Goal: Task Accomplishment & Management: Manage account settings

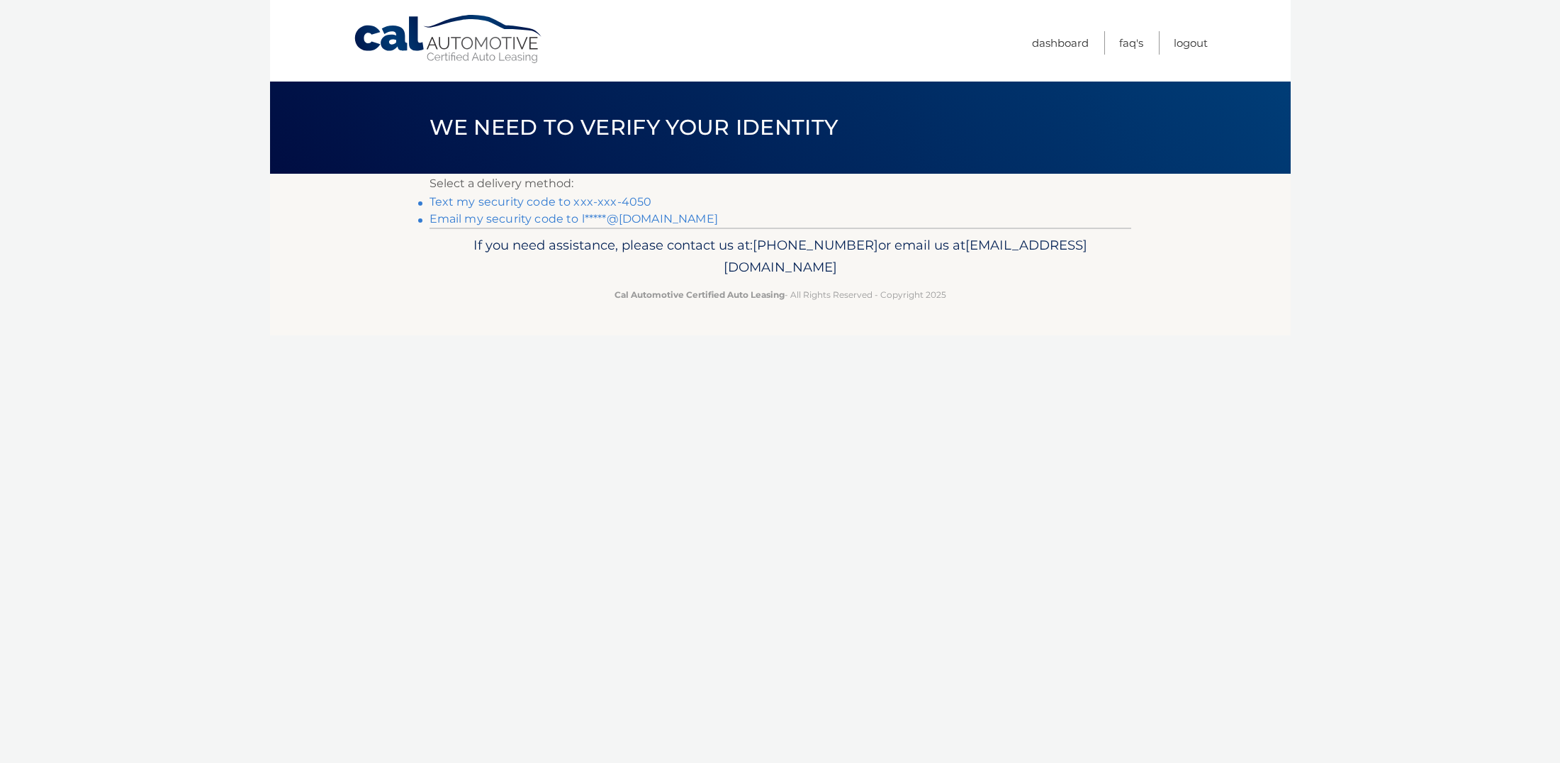
click at [542, 203] on link "Text my security code to xxx-xxx-4050" at bounding box center [541, 201] width 223 height 13
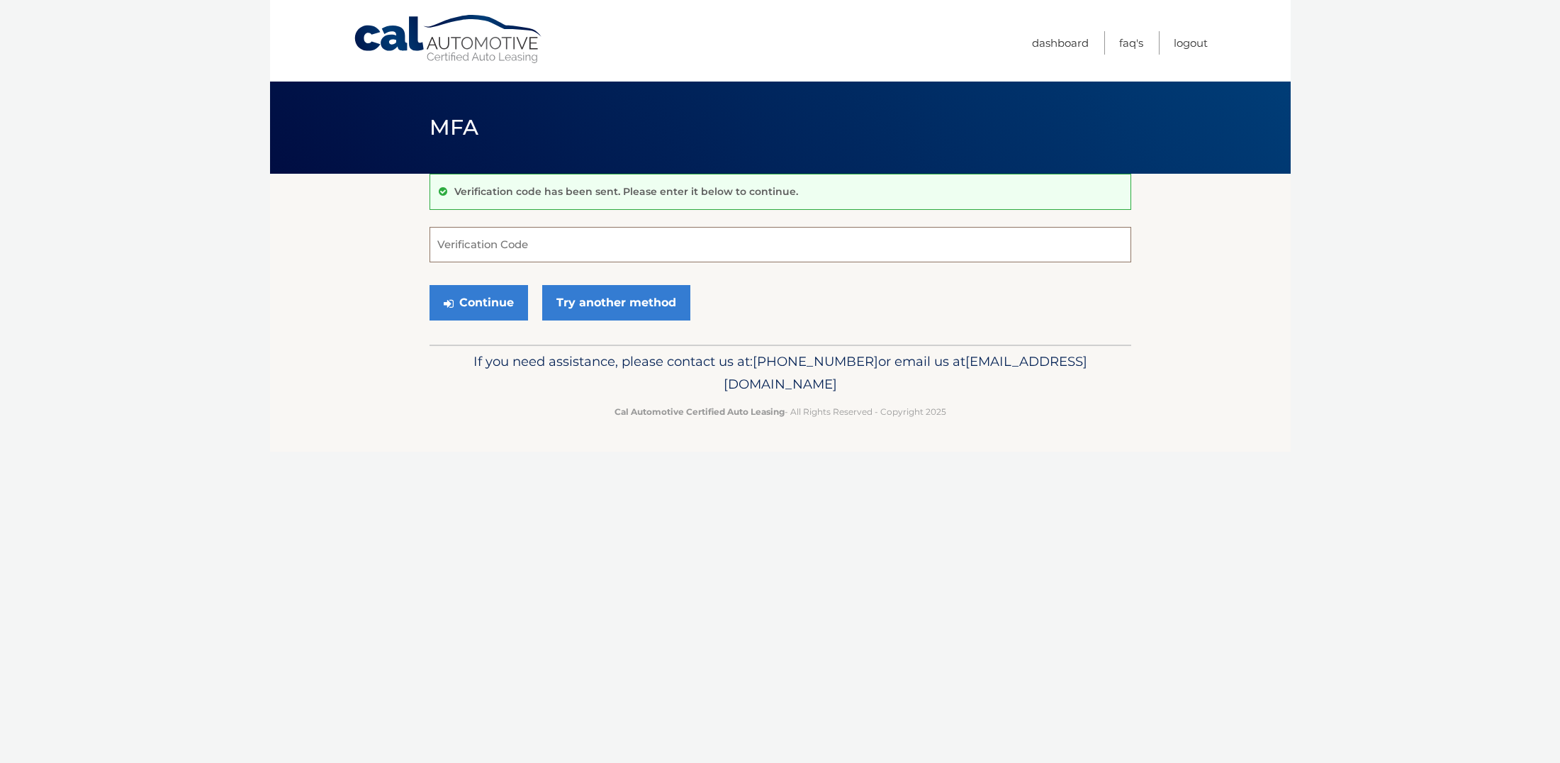
click at [460, 242] on input "Verification Code" at bounding box center [781, 244] width 702 height 35
type input "121753"
click at [484, 304] on button "Continue" at bounding box center [479, 302] width 99 height 35
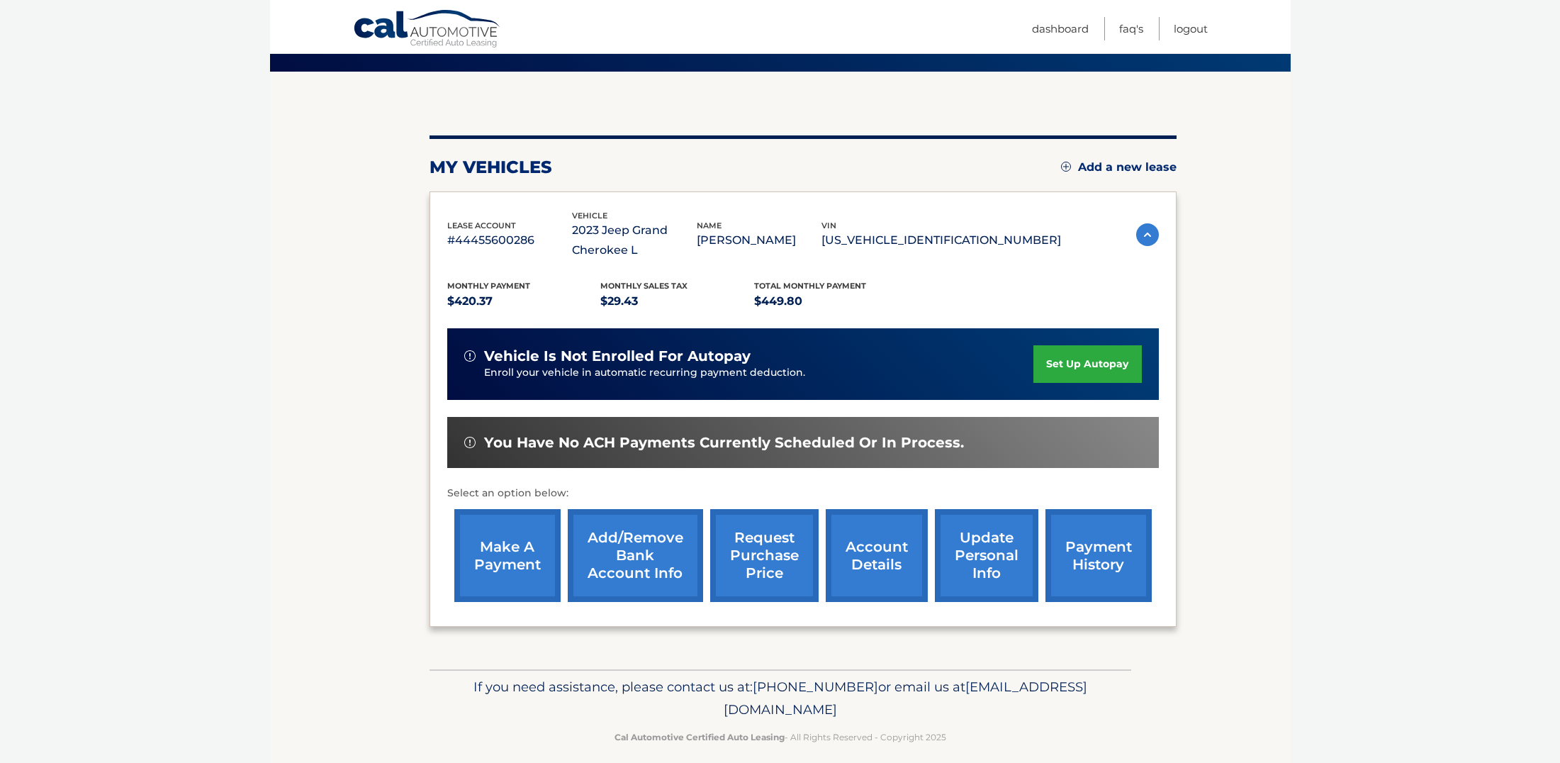
scroll to position [105, 0]
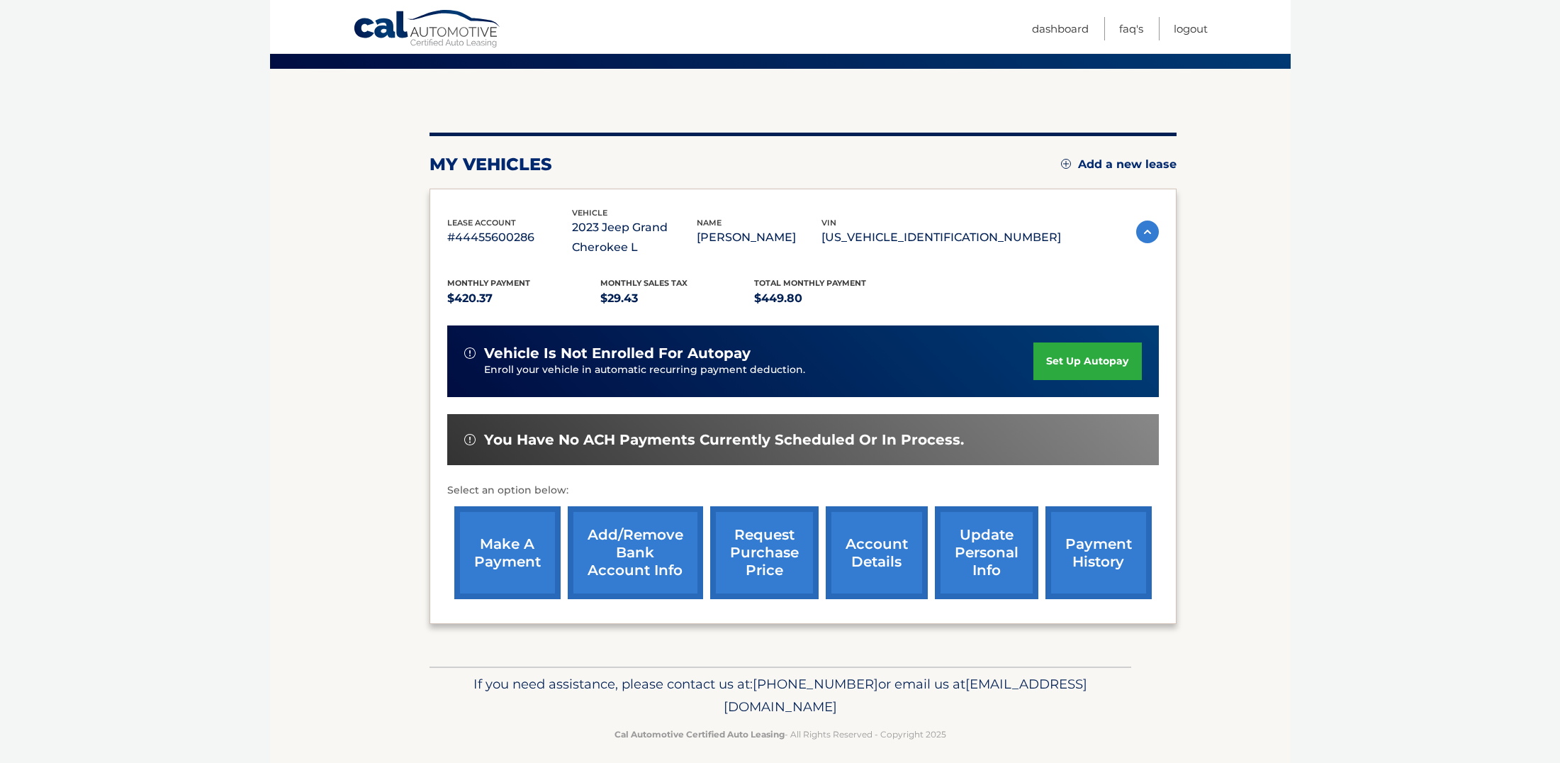
click at [763, 547] on link "request purchase price" at bounding box center [764, 552] width 108 height 93
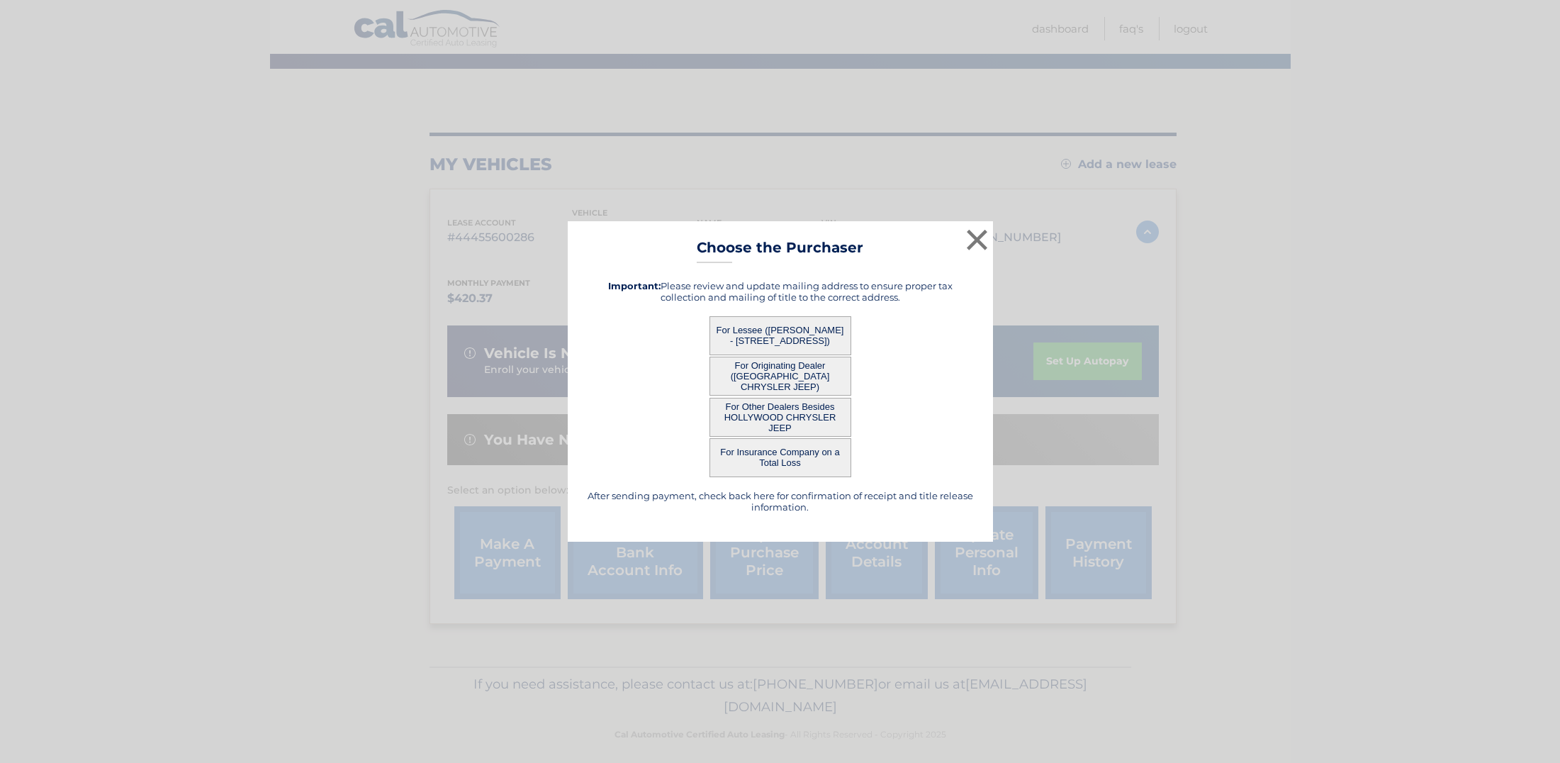
click at [980, 239] on button "×" at bounding box center [977, 239] width 28 height 28
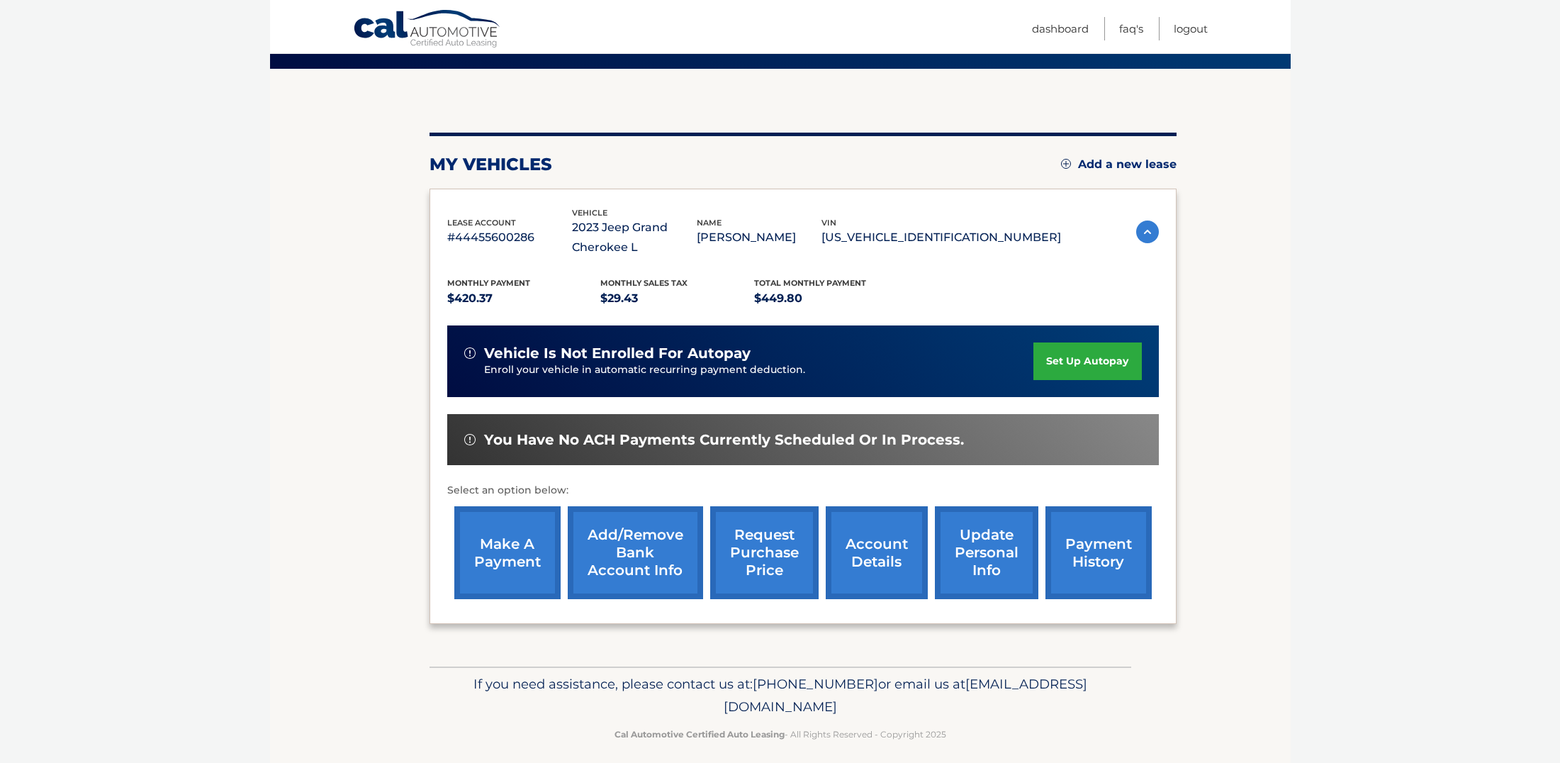
click at [878, 549] on link "account details" at bounding box center [877, 552] width 102 height 93
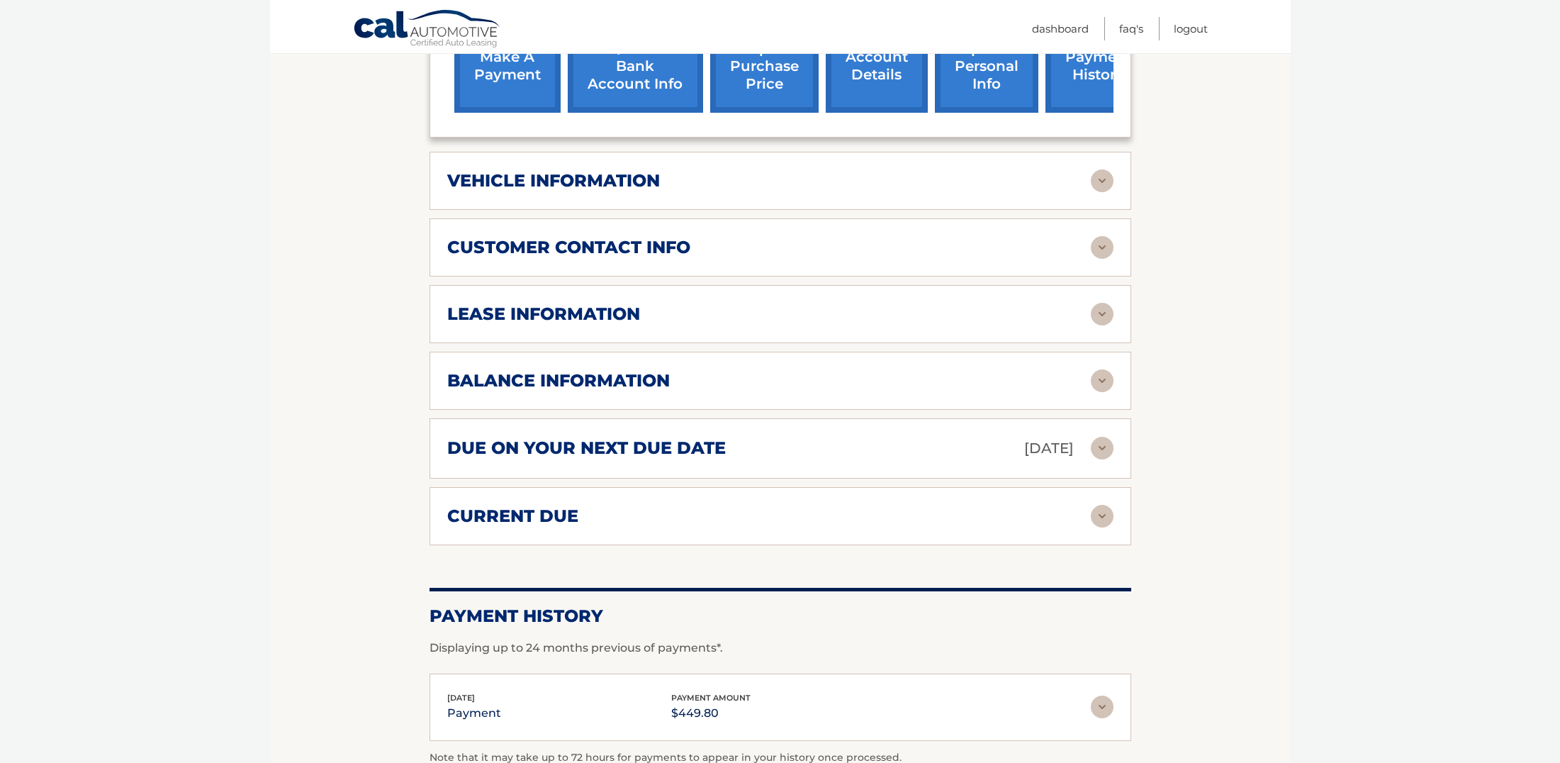
scroll to position [612, 0]
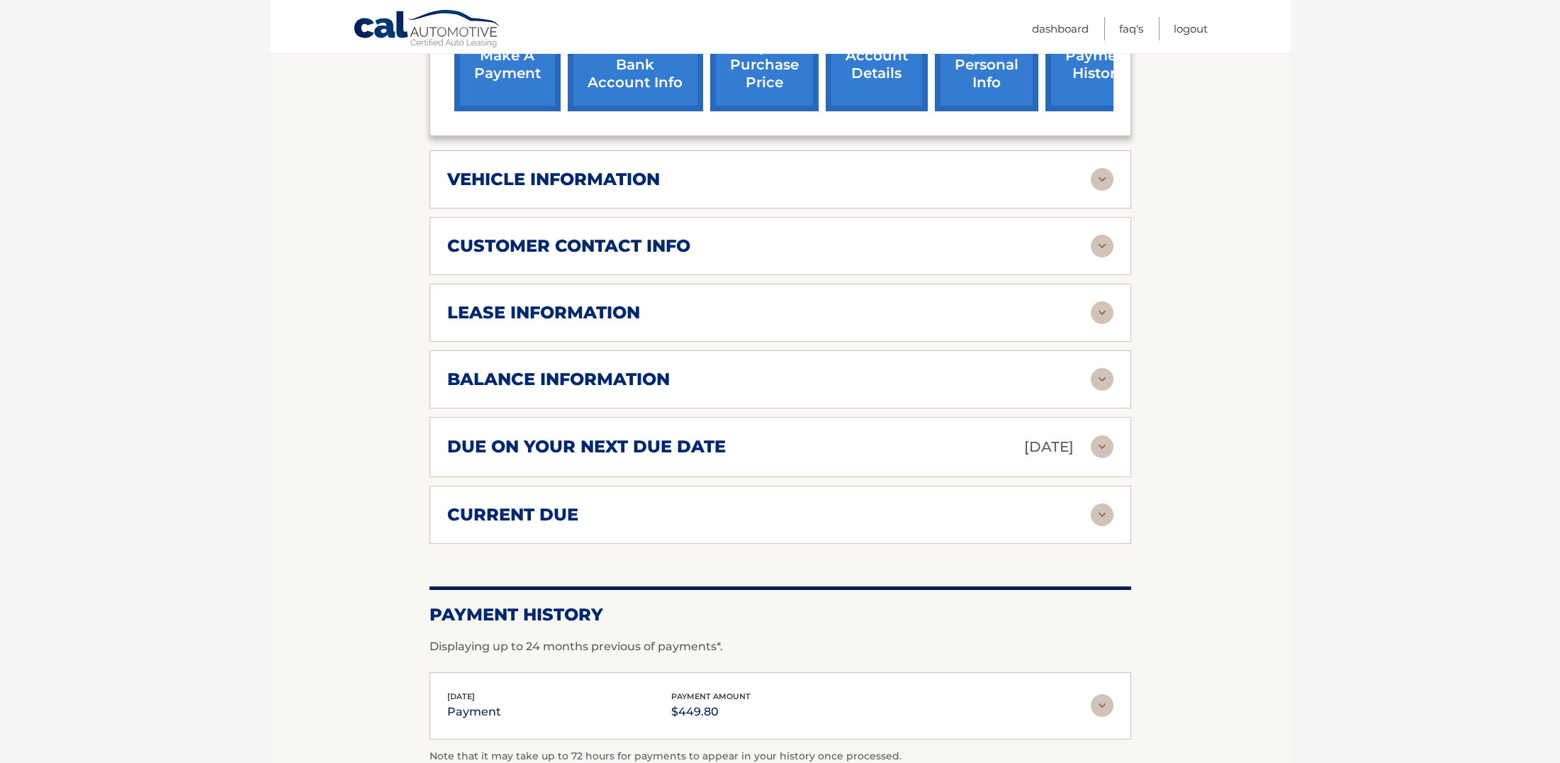
click at [587, 376] on h2 "balance information" at bounding box center [558, 379] width 223 height 21
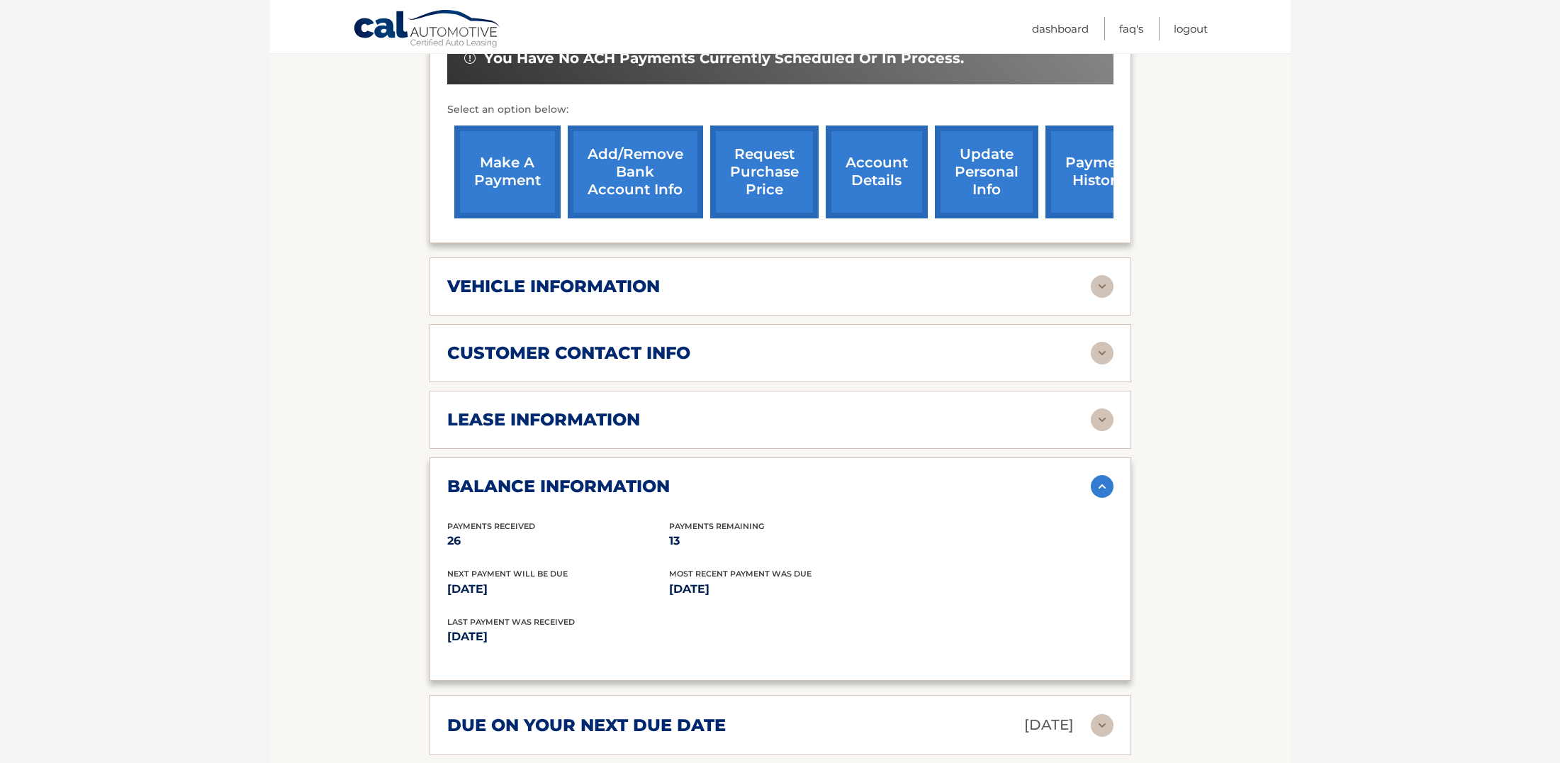
scroll to position [502, 0]
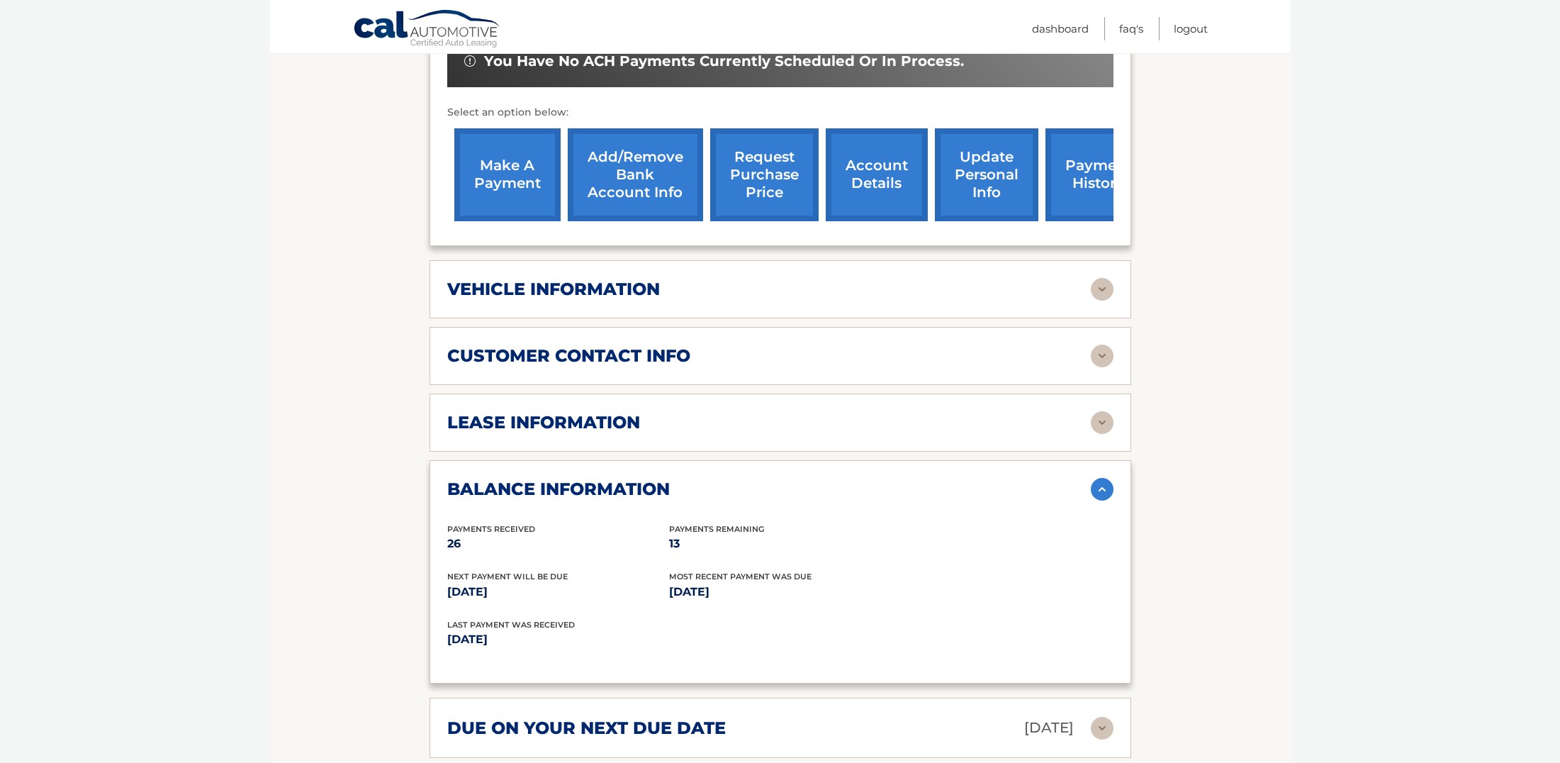
click at [1099, 422] on img at bounding box center [1102, 422] width 23 height 23
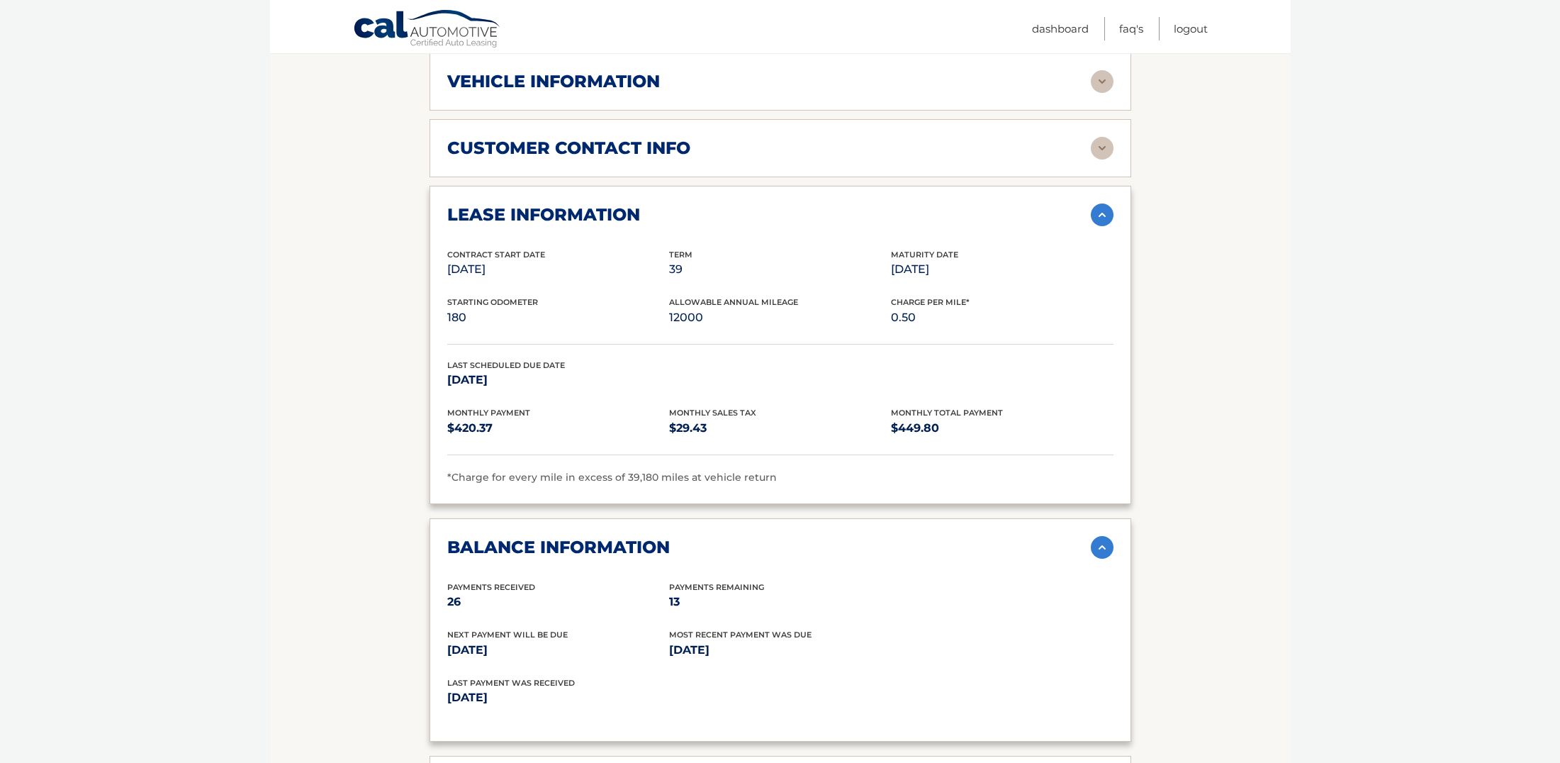
scroll to position [709, 0]
click at [1058, 29] on link "Dashboard" at bounding box center [1060, 28] width 57 height 23
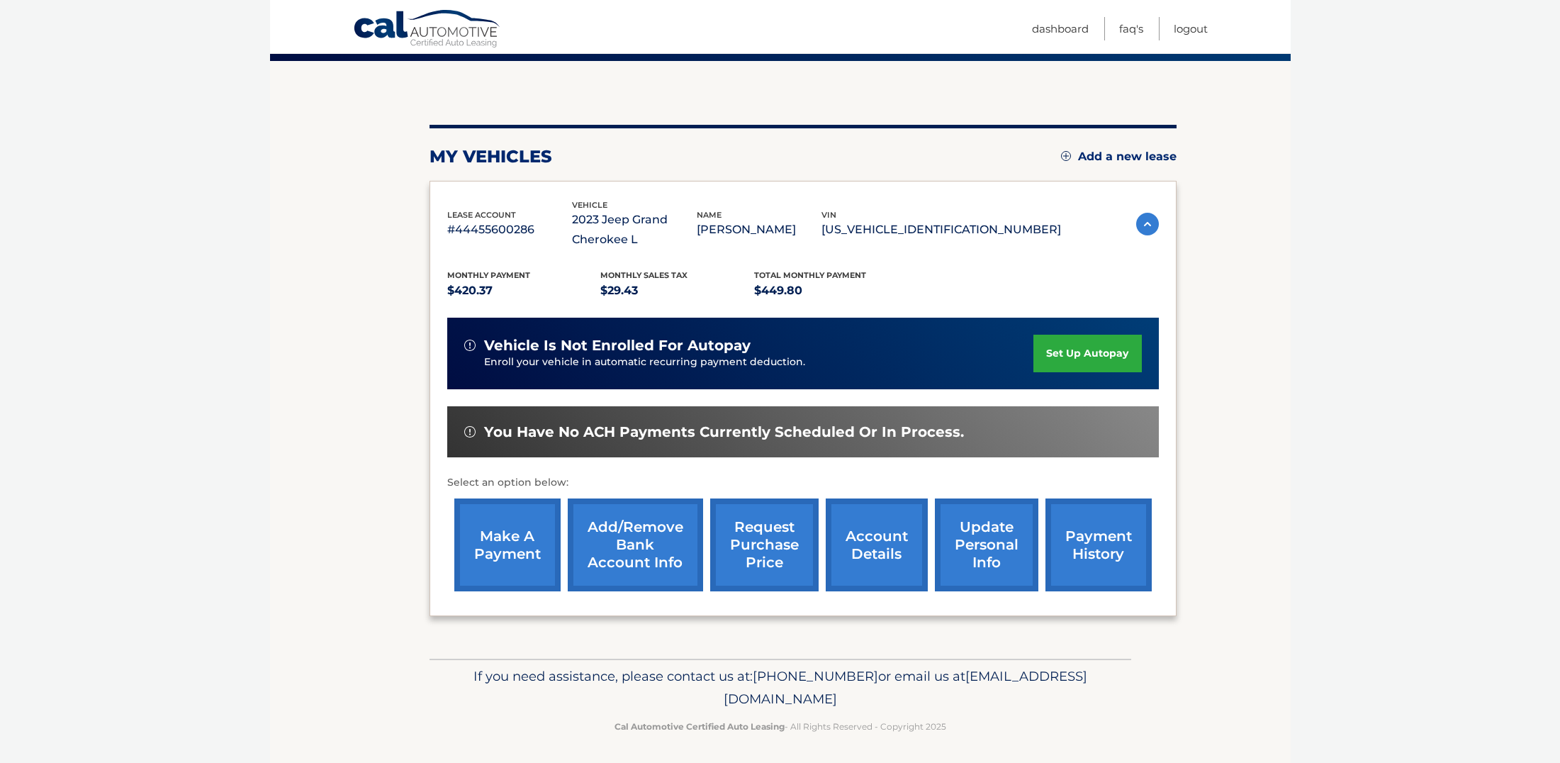
scroll to position [112, 0]
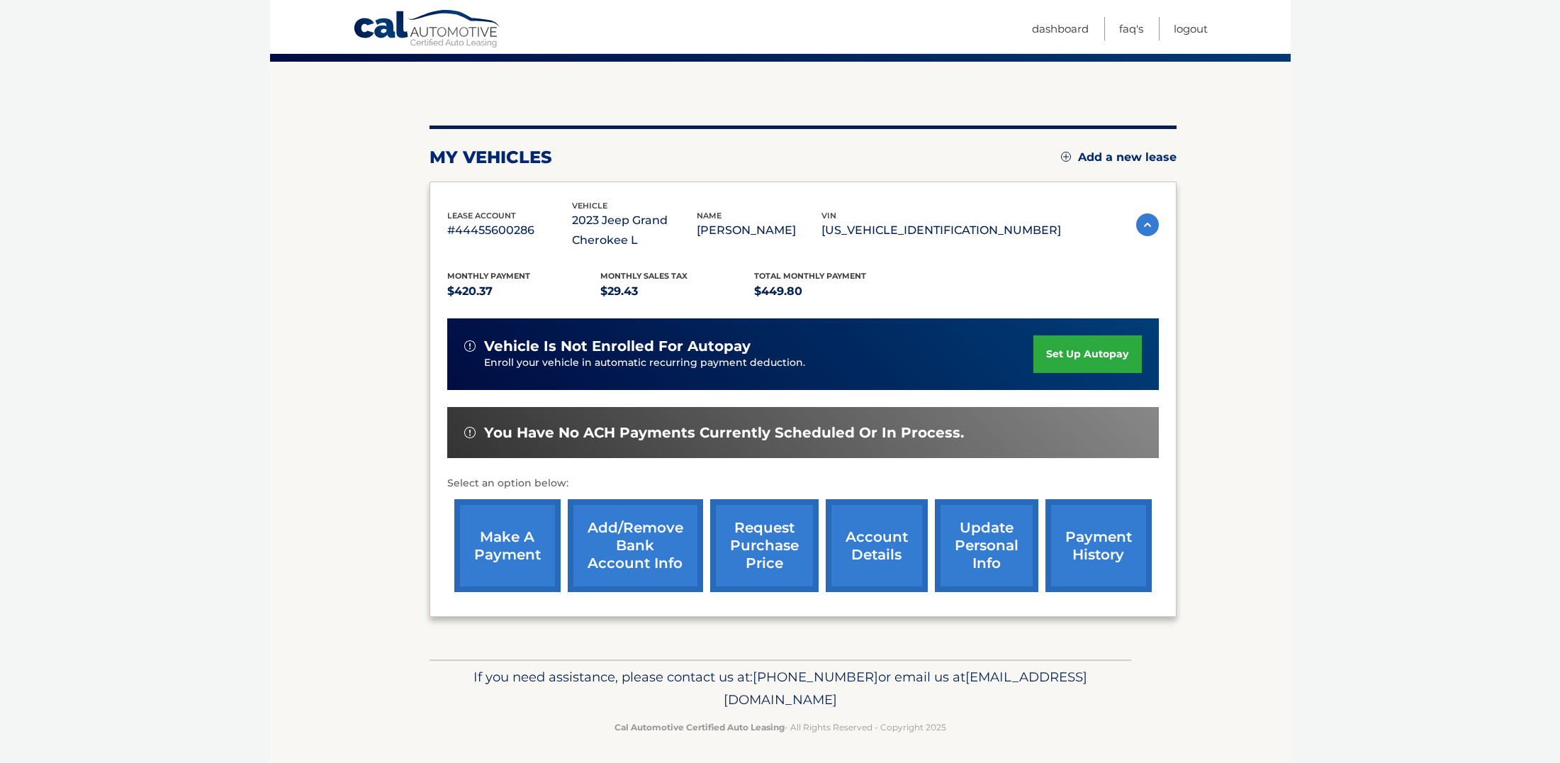
click at [1086, 157] on link "Add a new lease" at bounding box center [1119, 157] width 116 height 14
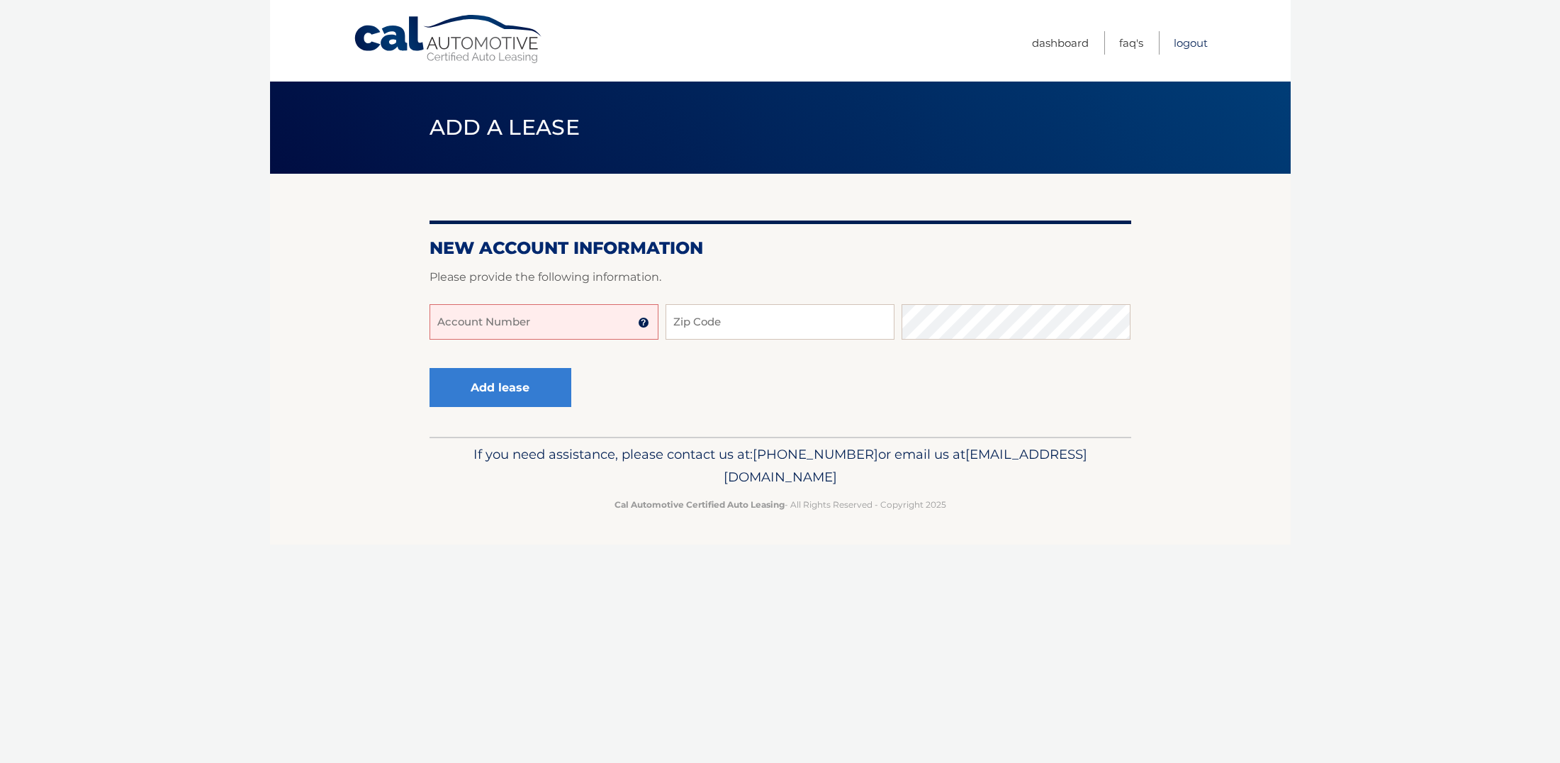
click at [1187, 44] on link "Logout" at bounding box center [1191, 42] width 34 height 23
